Goal: Transaction & Acquisition: Subscribe to service/newsletter

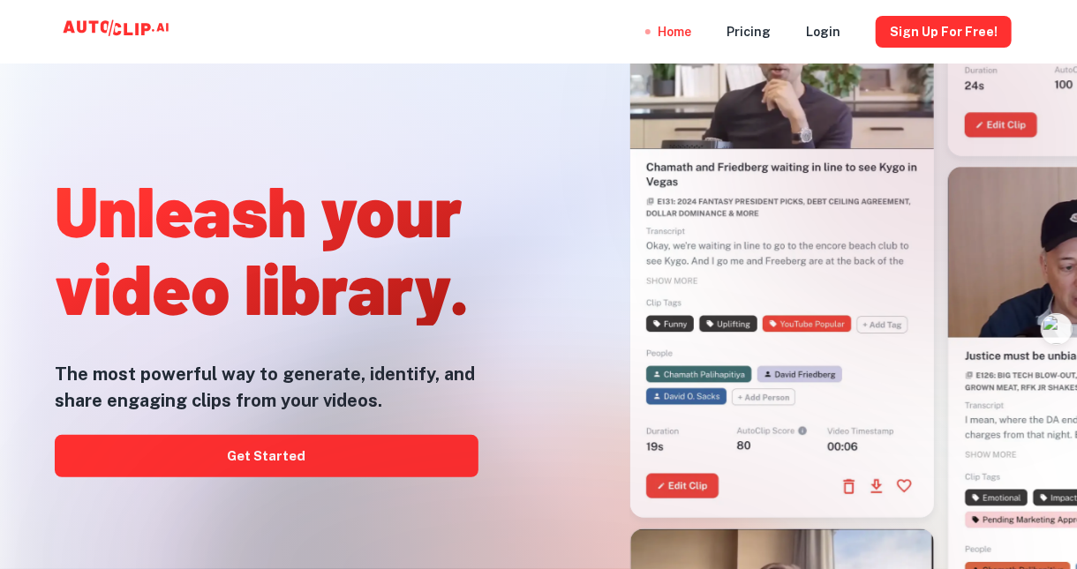
click at [619, 19] on div "Home Pricing Login Sign Up for free!" at bounding box center [538, 32] width 1059 height 64
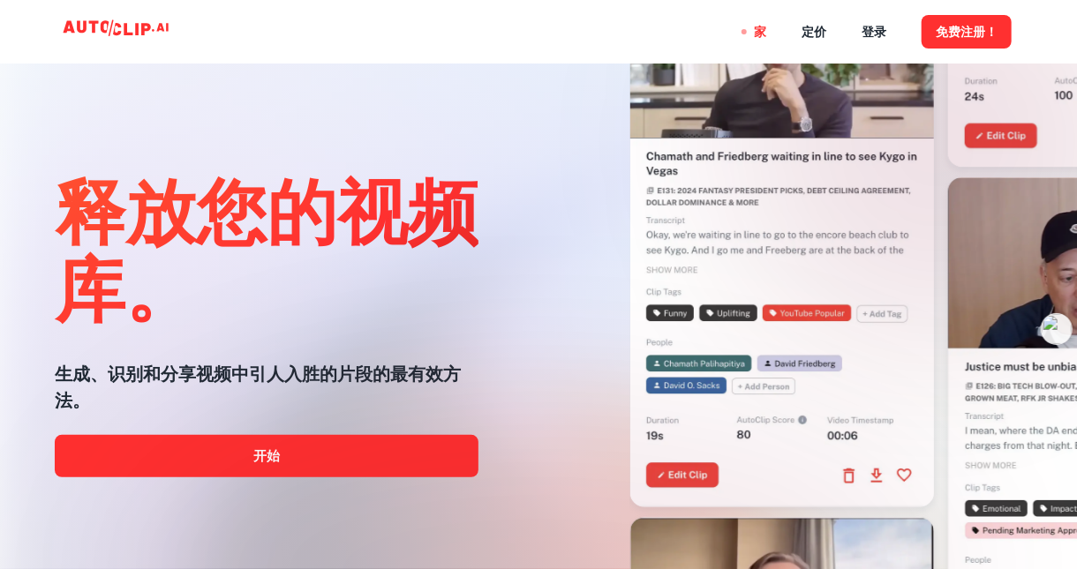
click at [504, 28] on div "家 定价 登录 免费注册！" at bounding box center [538, 32] width 1059 height 64
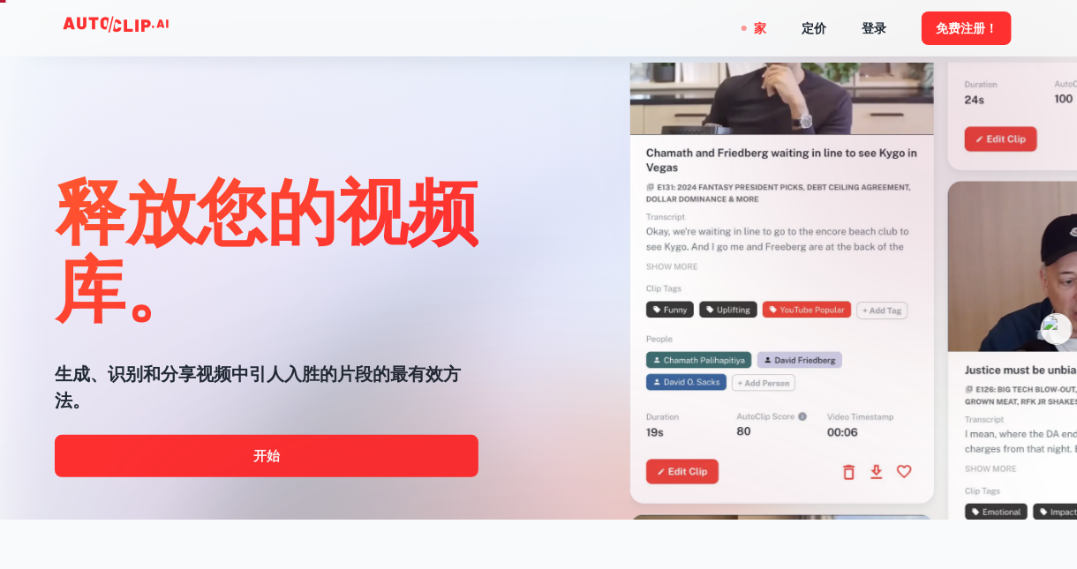
scroll to position [88, 0]
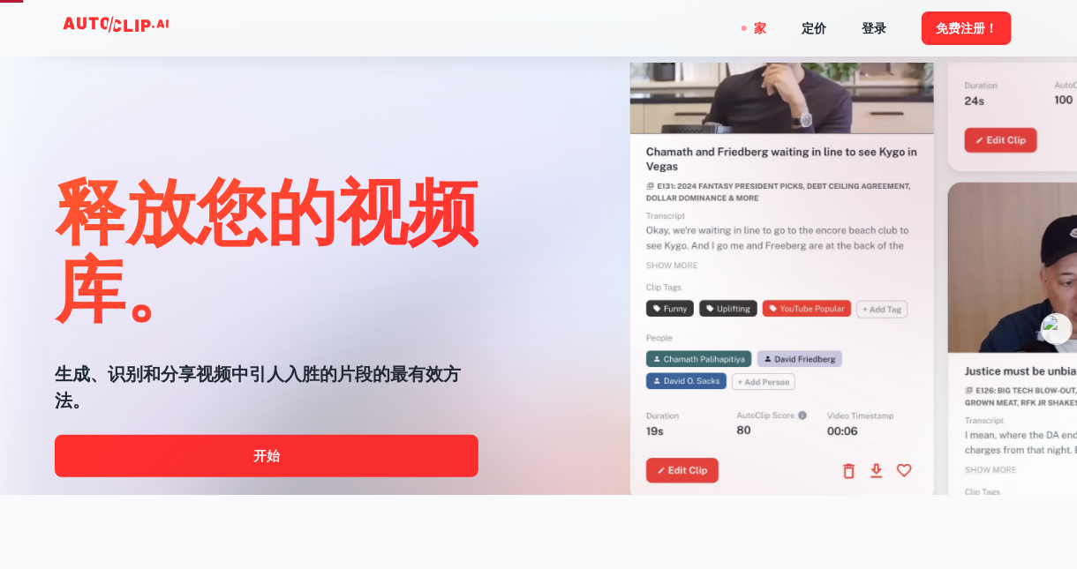
click at [342, 461] on div at bounding box center [539, 569] width 862 height 353
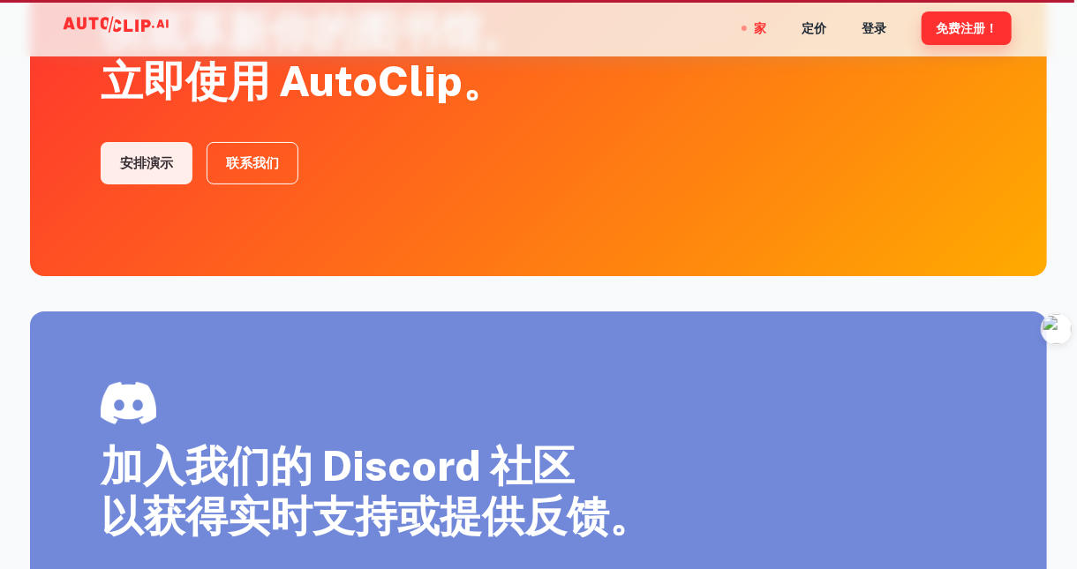
scroll to position [3305, 0]
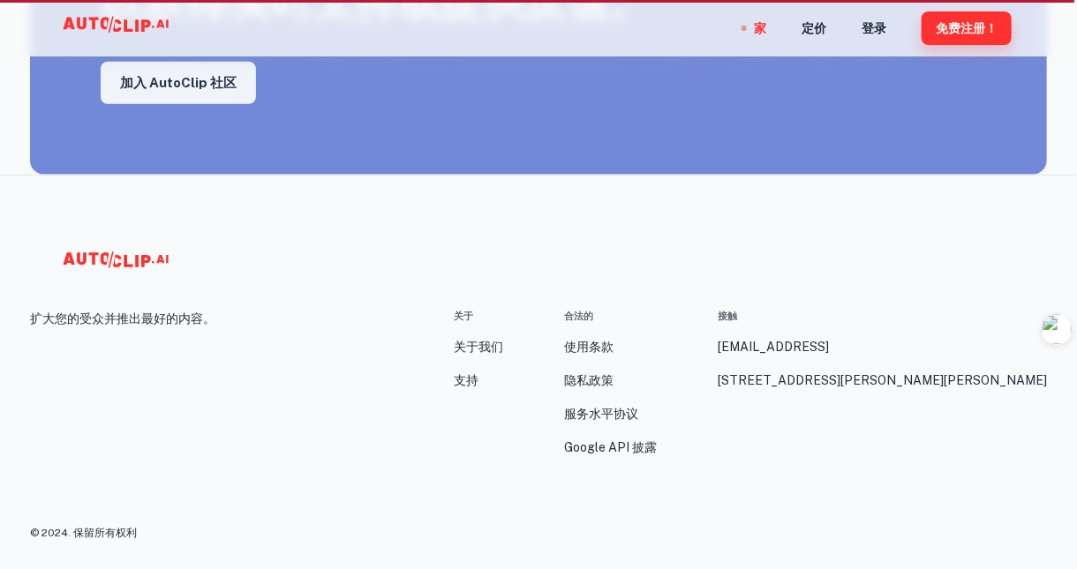
click at [978, 26] on font "免费注册！" at bounding box center [967, 29] width 62 height 14
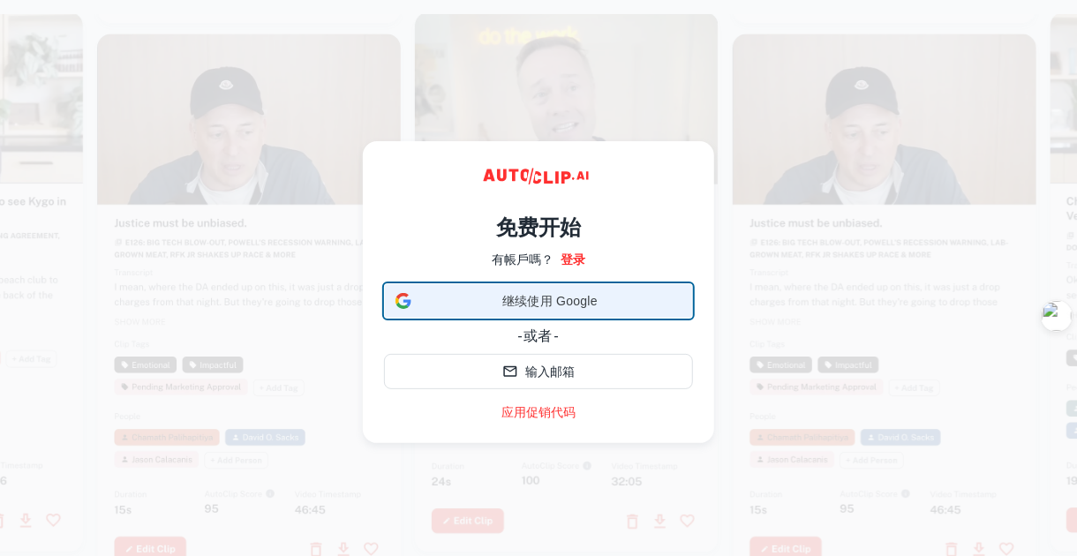
click at [571, 306] on font "继续使用 Google" at bounding box center [549, 301] width 95 height 14
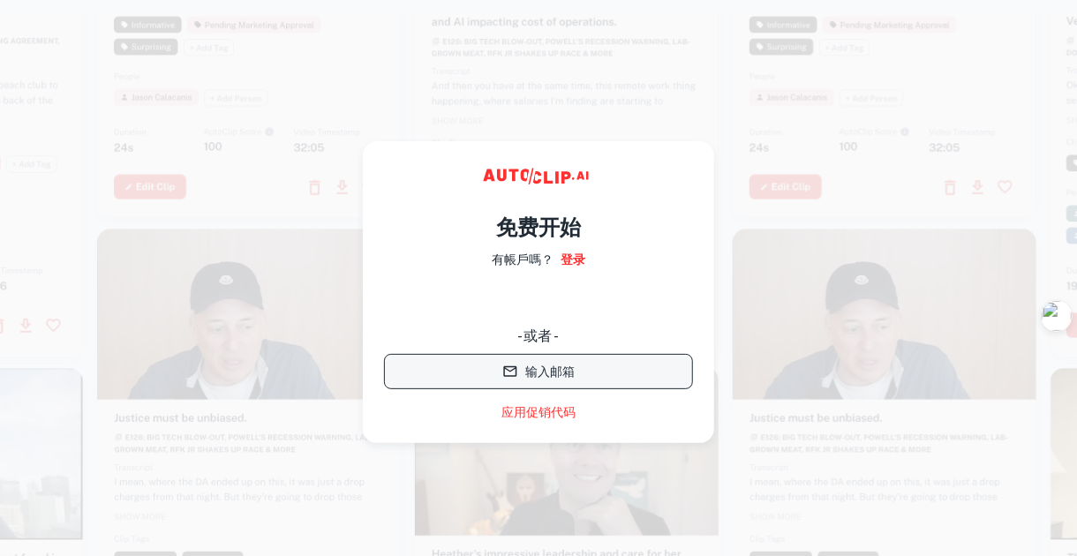
click at [576, 362] on button "输入邮箱" at bounding box center [538, 371] width 309 height 35
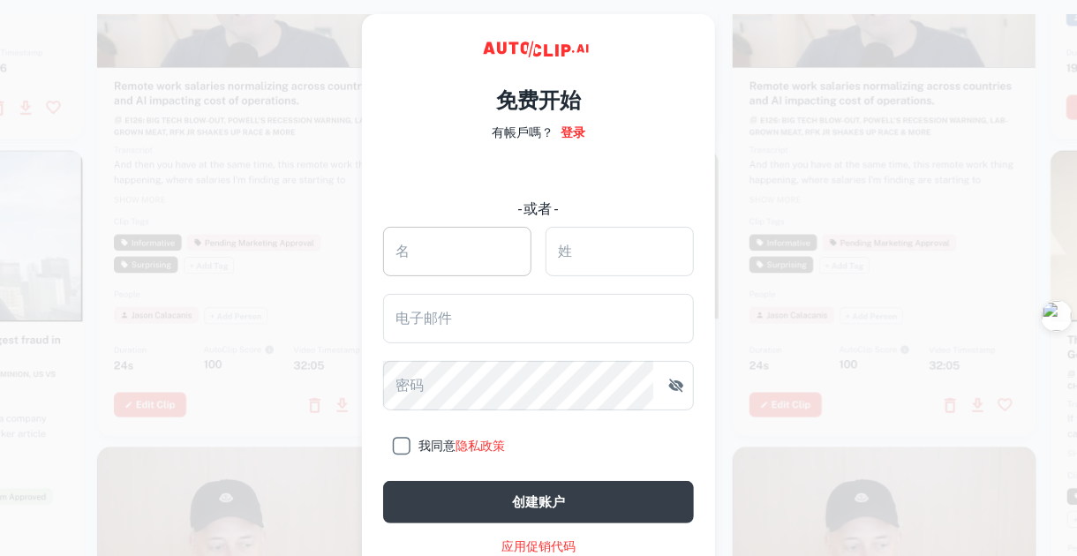
click at [456, 244] on input "名" at bounding box center [457, 251] width 148 height 49
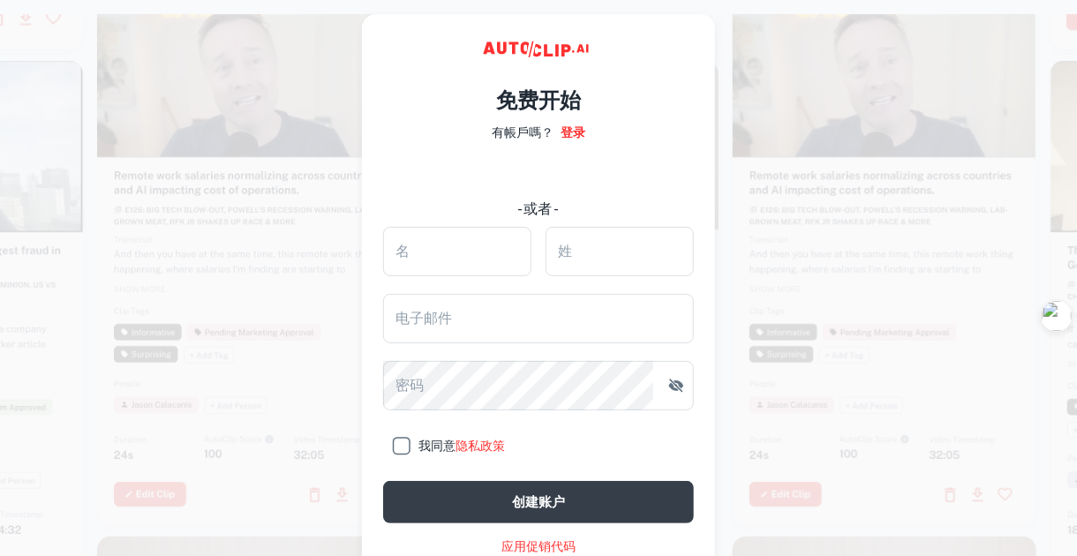
click at [745, 57] on video at bounding box center [885, 61] width 304 height 152
